Goal: Find specific page/section: Find specific page/section

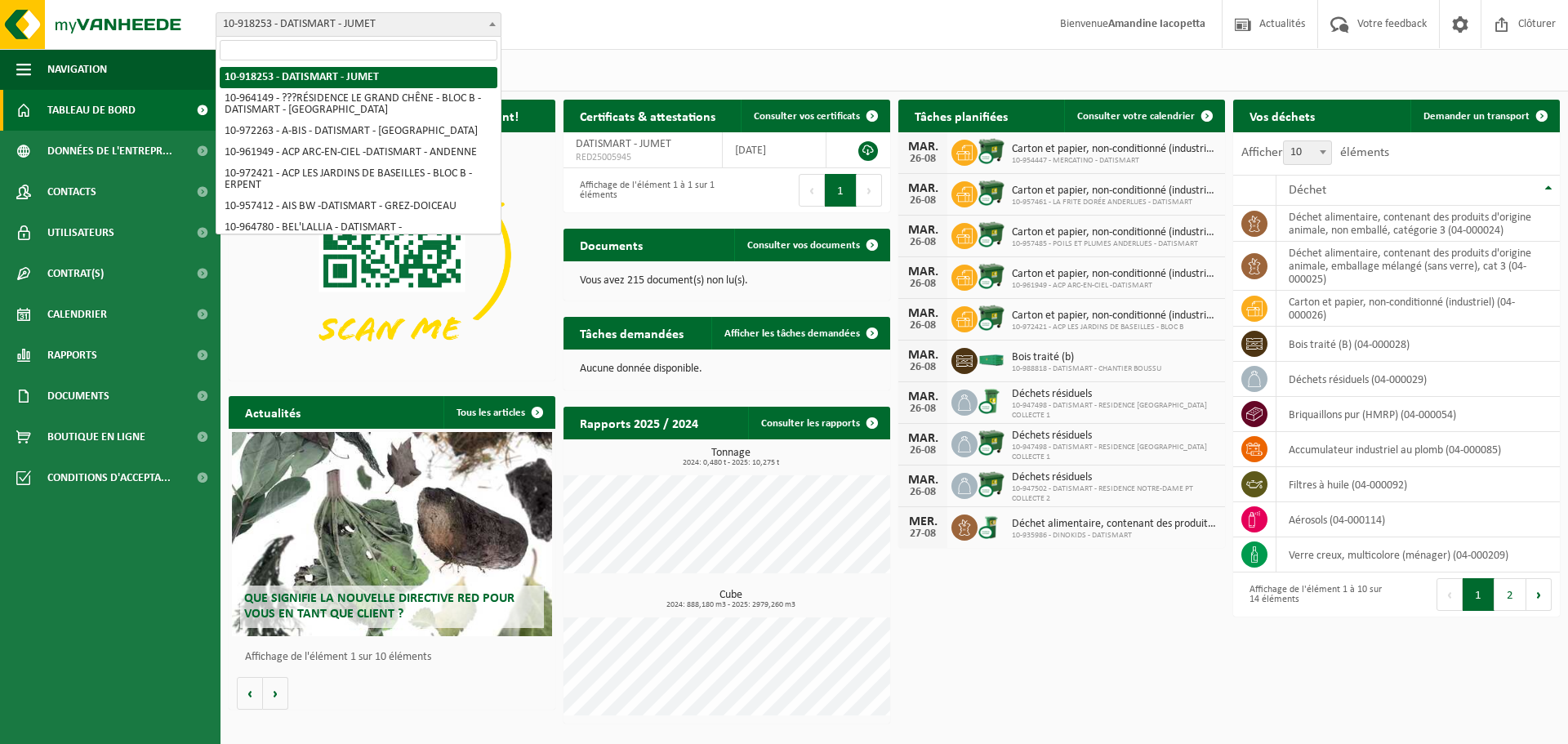
click at [382, 29] on span "10-918253 - DATISMART - JUMET" at bounding box center [359, 24] width 284 height 23
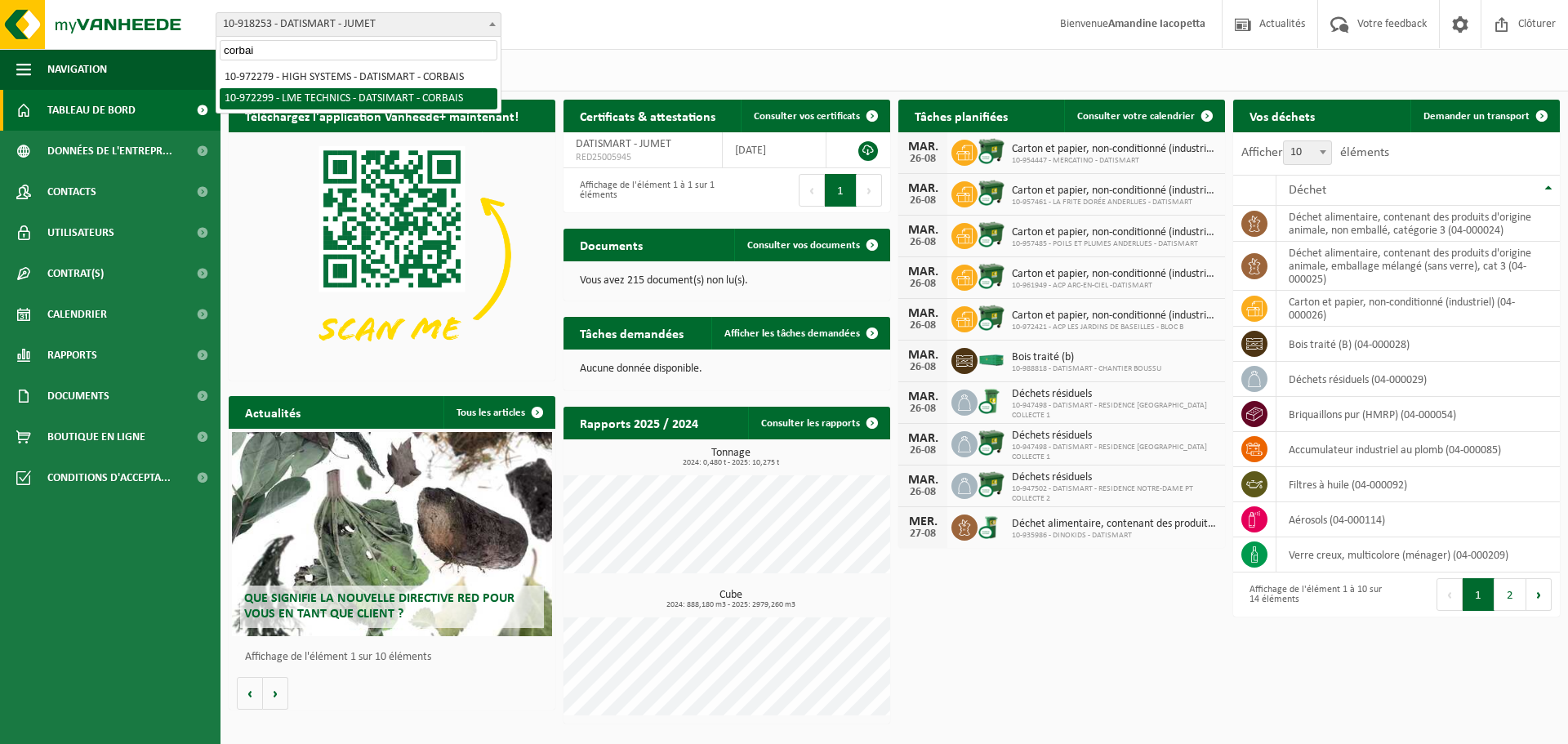
type input "corbai"
select select "156311"
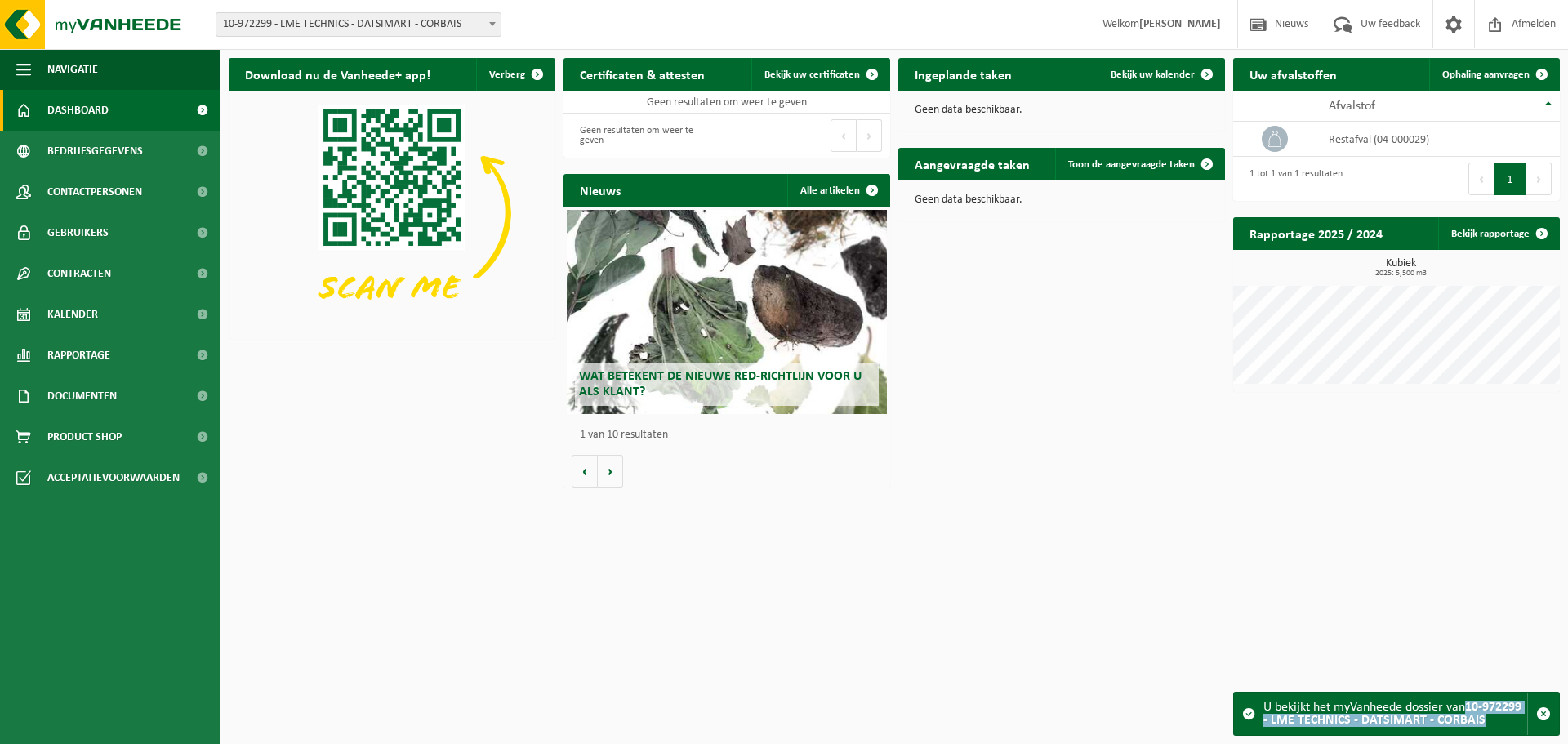
drag, startPoint x: 1470, startPoint y: 708, endPoint x: 1492, endPoint y: 724, distance: 27.2
click at [1492, 724] on div "U bekijkt het myVanheede dossier van 10-972299 - LME TECHNICS - DATSIMART - COR…" at bounding box center [1395, 713] width 264 height 43
copy strong "10-972299 - LME TECHNICS - DATSIMART - CORBAIS"
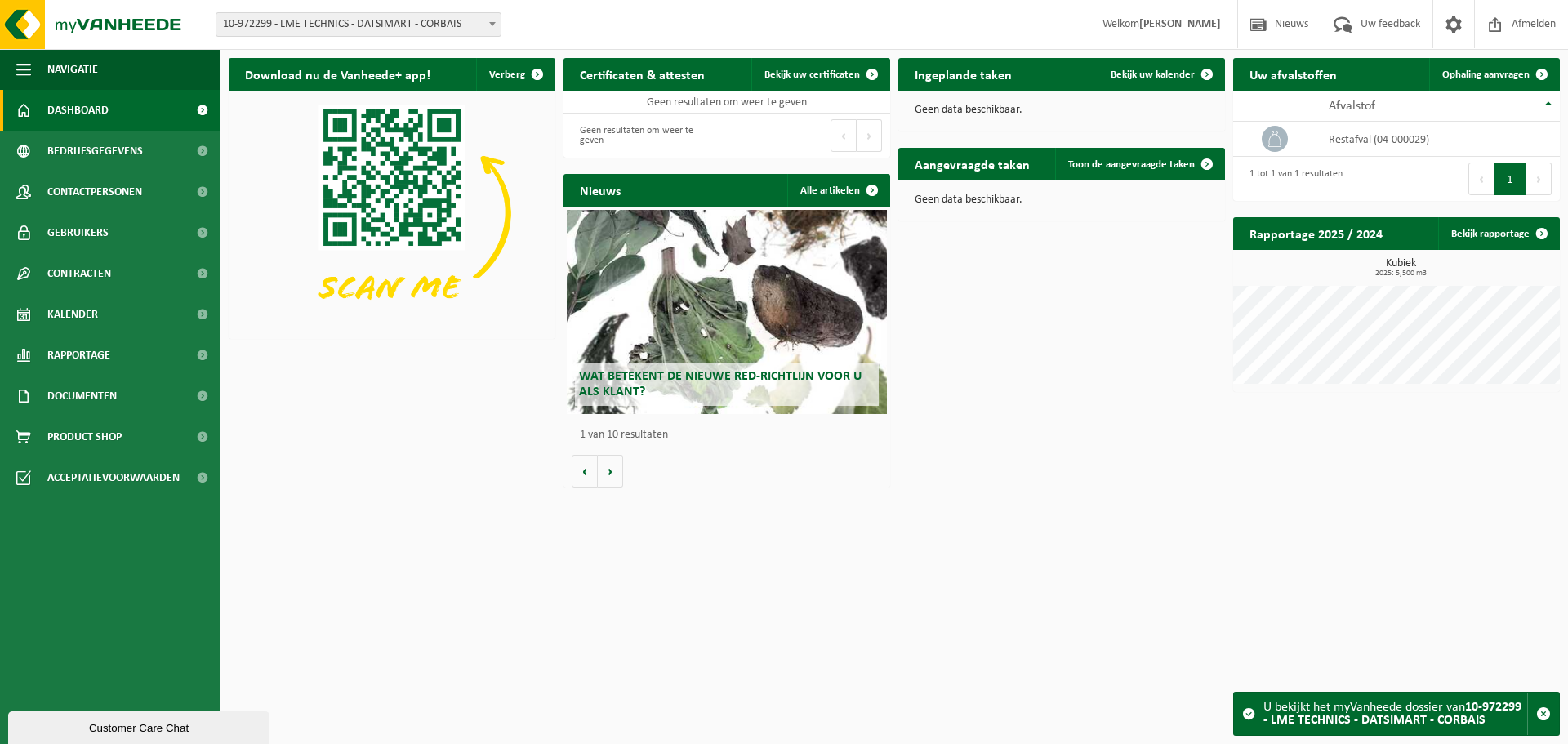
click at [428, 20] on span "10-972299 - LME TECHNICS - DATSIMART - CORBAIS" at bounding box center [359, 24] width 284 height 23
type input "sahi"
select select "152386"
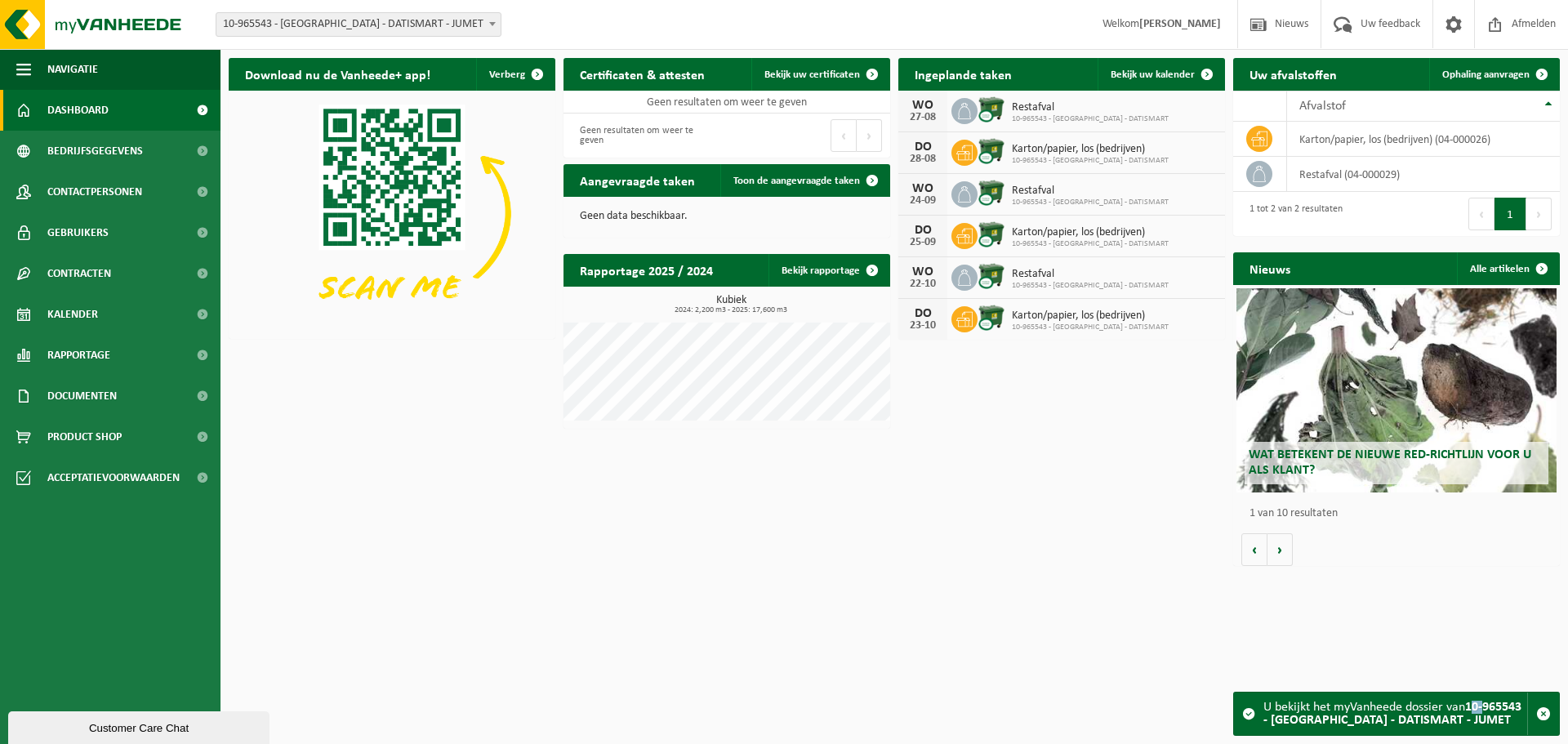
drag, startPoint x: 1472, startPoint y: 707, endPoint x: 1488, endPoint y: 711, distance: 16.5
click at [1488, 711] on strong "10-965543 - [GEOGRAPHIC_DATA] - DATISMART - JUMET" at bounding box center [1391, 713] width 258 height 26
drag, startPoint x: 1469, startPoint y: 709, endPoint x: 1525, endPoint y: 723, distance: 57.7
click at [1522, 723] on strong "10-965543 - [GEOGRAPHIC_DATA] - DATISMART - JUMET" at bounding box center [1391, 713] width 258 height 26
copy strong "10-965543 - [GEOGRAPHIC_DATA] - DATISMART - JUMET"
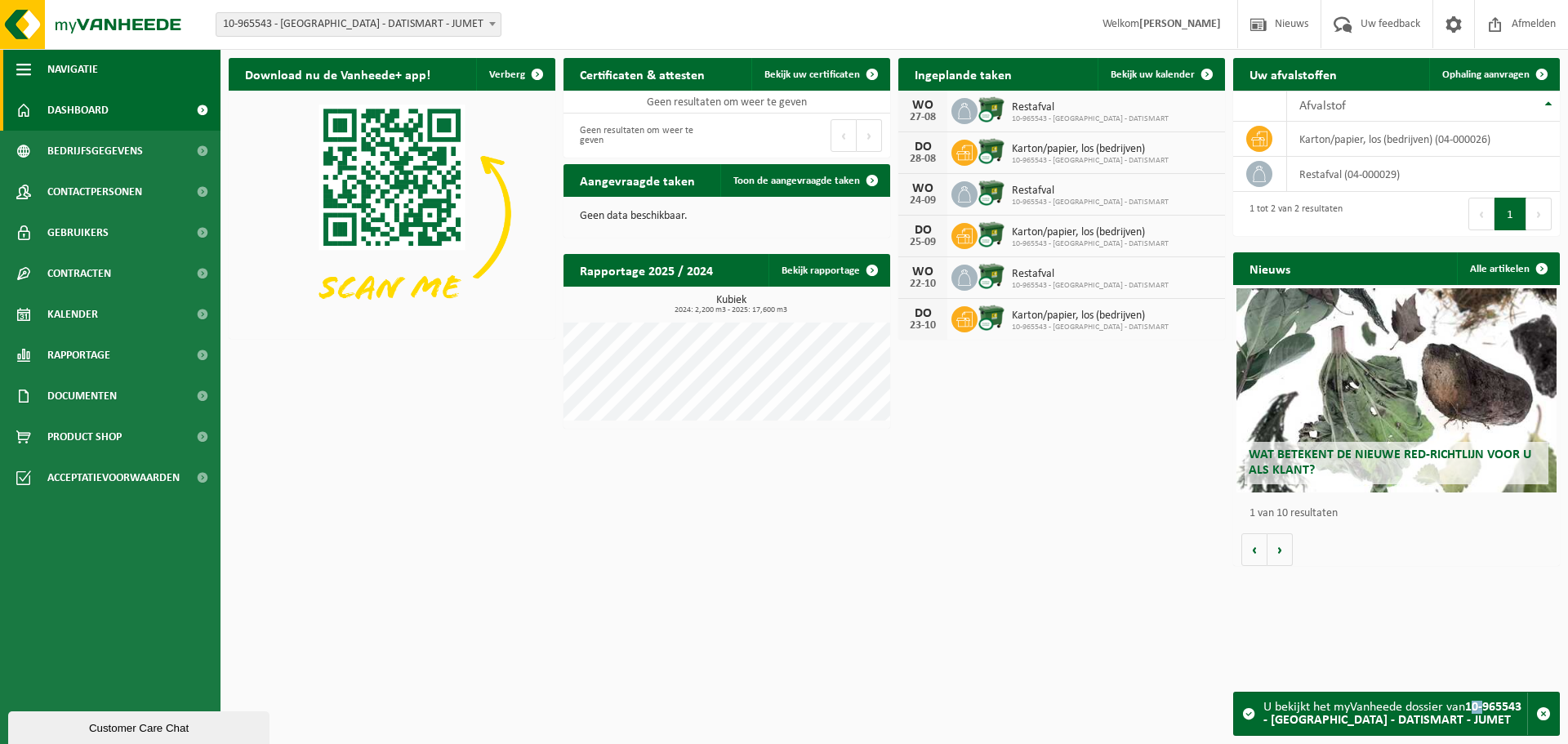
click at [86, 64] on span "Navigatie" at bounding box center [73, 69] width 51 height 41
